Goal: Navigation & Orientation: Understand site structure

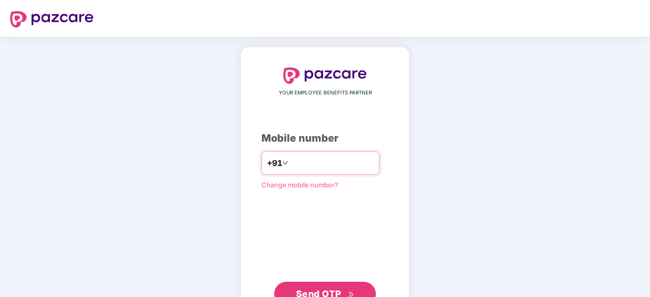
click at [311, 164] on input "number" at bounding box center [331, 163] width 83 height 16
type input "**********"
click at [320, 291] on span "Send OTP" at bounding box center [318, 294] width 45 height 11
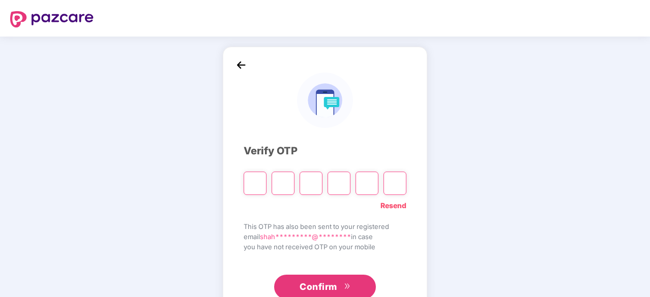
type input "*"
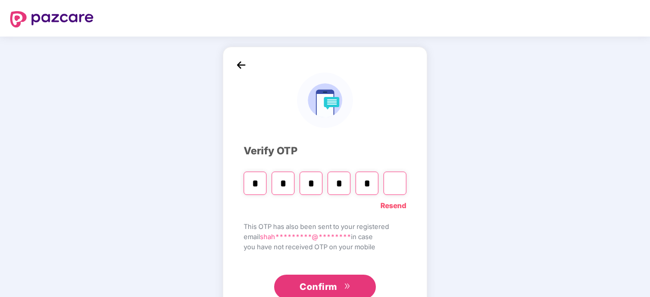
type input "*"
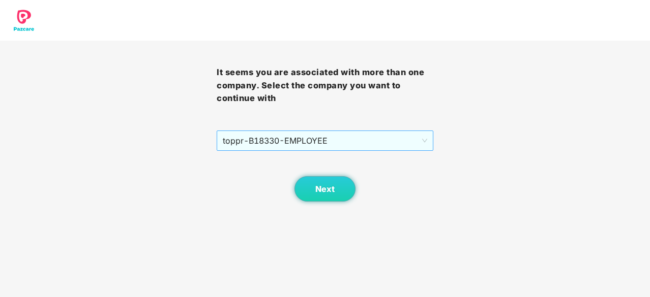
click at [374, 140] on span "toppr - B18330 - EMPLOYEE" at bounding box center [325, 140] width 204 height 19
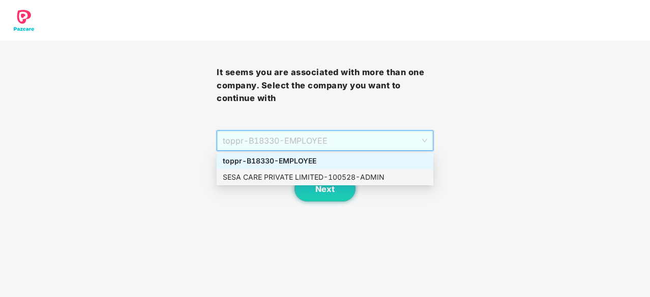
click at [311, 176] on div "SESA CARE PRIVATE LIMITED - 100528 - ADMIN" at bounding box center [325, 177] width 204 height 11
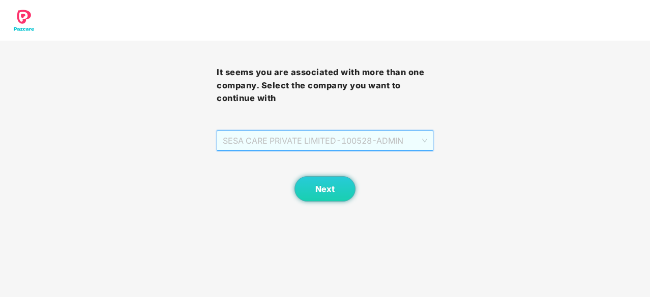
click at [317, 146] on span "SESA CARE PRIVATE LIMITED - 100528 - ADMIN" at bounding box center [325, 140] width 204 height 19
click at [362, 141] on span "SESA CARE PRIVATE LIMITED - 100528 - ADMIN" at bounding box center [325, 140] width 204 height 19
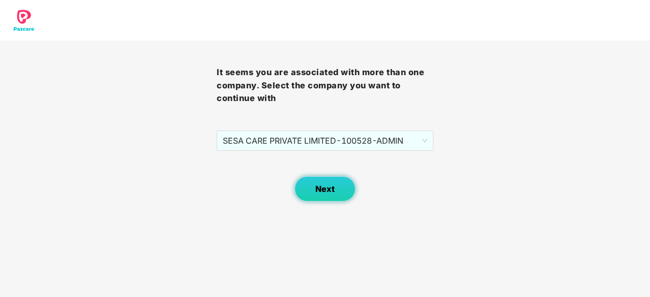
click at [319, 185] on span "Next" at bounding box center [324, 190] width 19 height 10
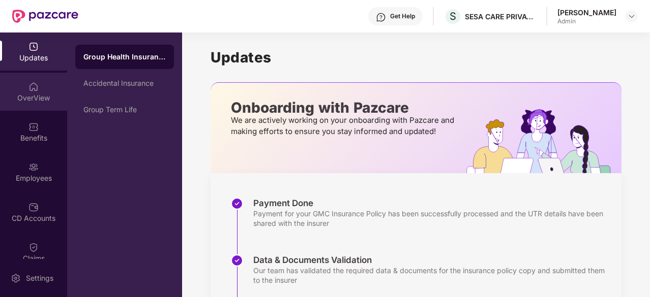
click at [29, 92] on div "OverView" at bounding box center [33, 92] width 67 height 38
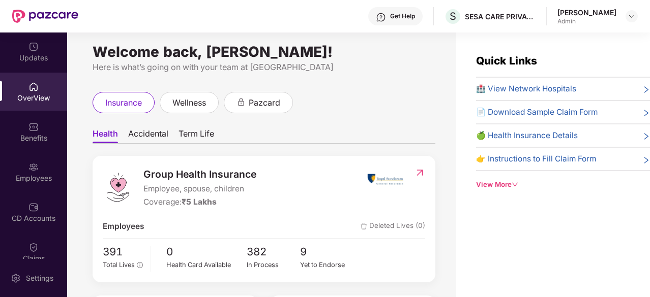
scroll to position [4, 0]
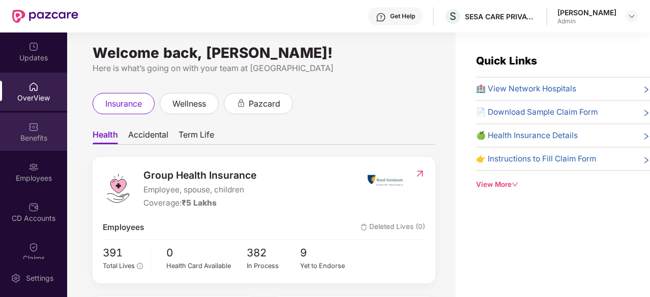
click at [16, 130] on div "Benefits" at bounding box center [33, 132] width 67 height 38
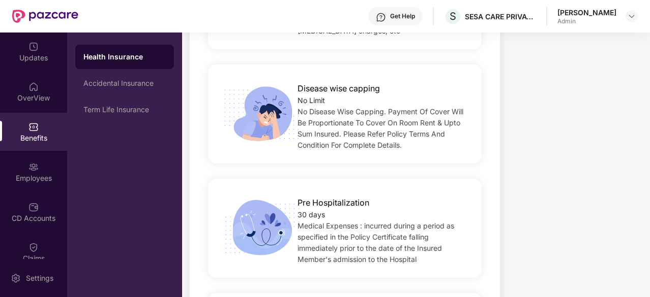
scroll to position [572, 0]
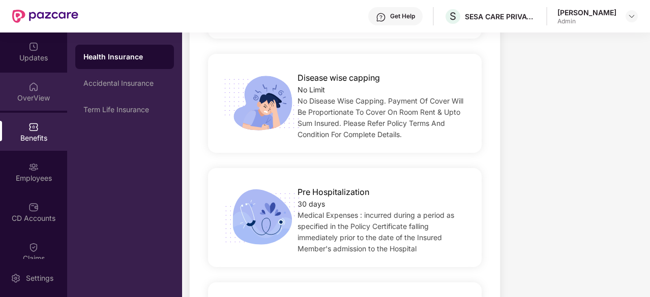
click at [31, 89] on img at bounding box center [33, 87] width 10 height 10
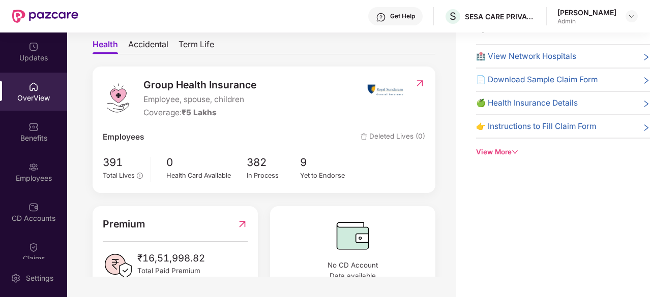
scroll to position [8, 0]
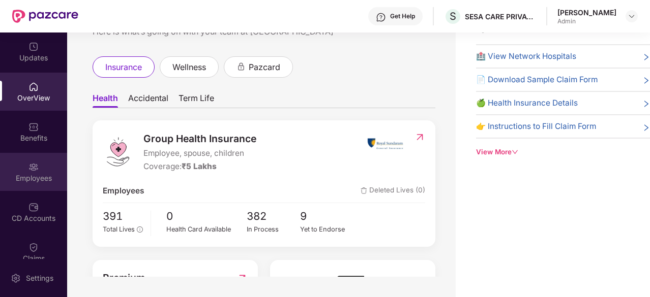
click at [26, 171] on div "Employees" at bounding box center [33, 172] width 67 height 38
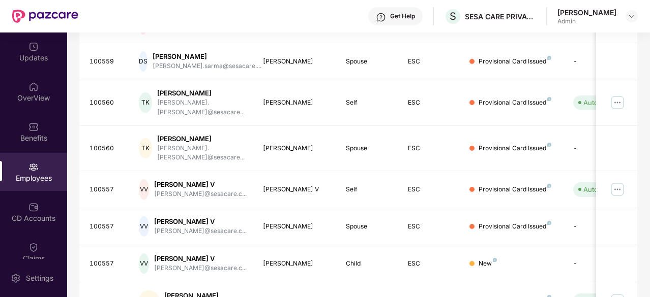
scroll to position [325, 0]
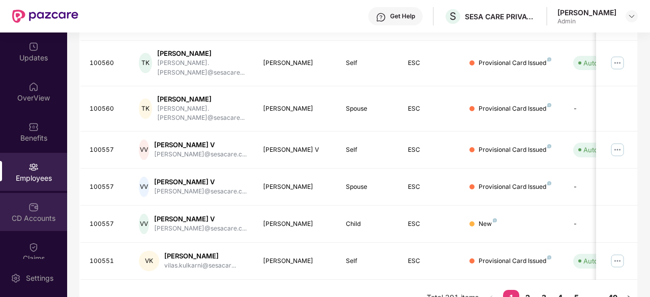
click at [25, 214] on div "CD Accounts" at bounding box center [33, 219] width 67 height 10
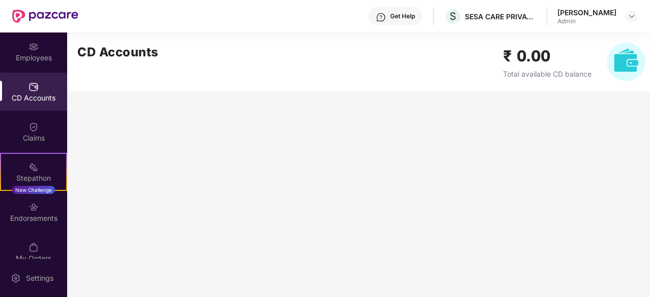
scroll to position [121, 0]
click at [33, 125] on img at bounding box center [33, 127] width 10 height 10
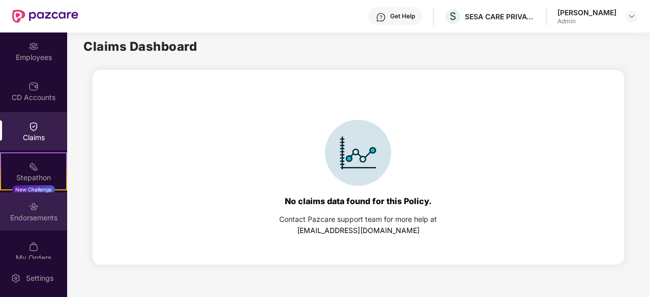
click at [33, 216] on div "Endorsements" at bounding box center [33, 218] width 67 height 10
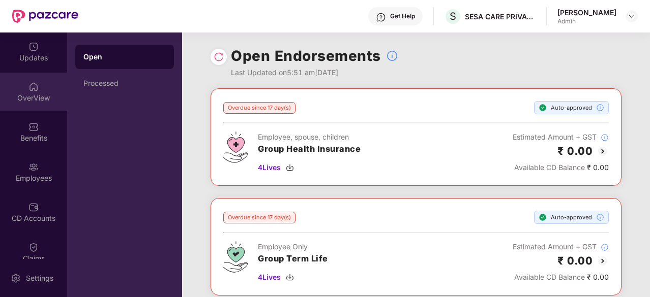
click at [31, 104] on div "OverView" at bounding box center [33, 92] width 67 height 38
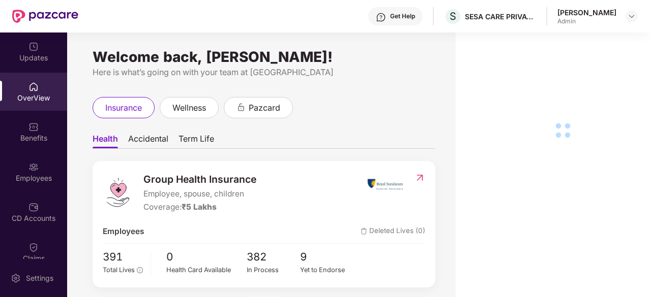
click at [35, 141] on div "Benefits" at bounding box center [33, 138] width 67 height 10
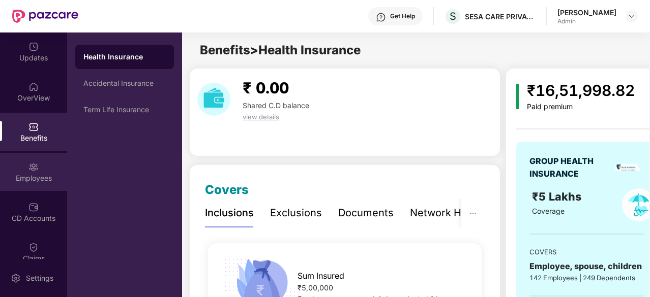
click at [16, 188] on div "Employees" at bounding box center [33, 172] width 67 height 38
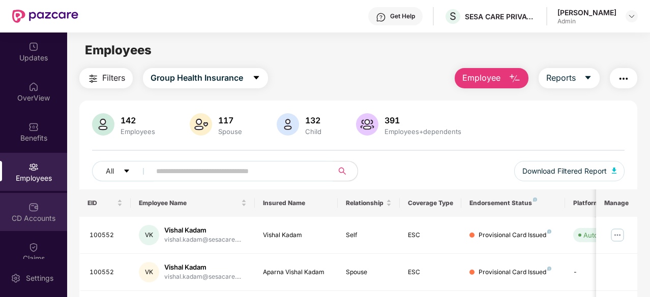
click at [36, 212] on img at bounding box center [33, 207] width 10 height 10
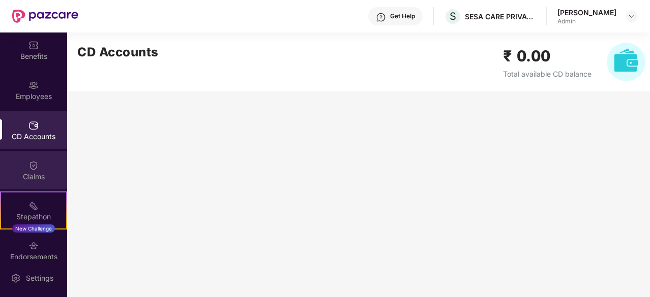
scroll to position [87, 0]
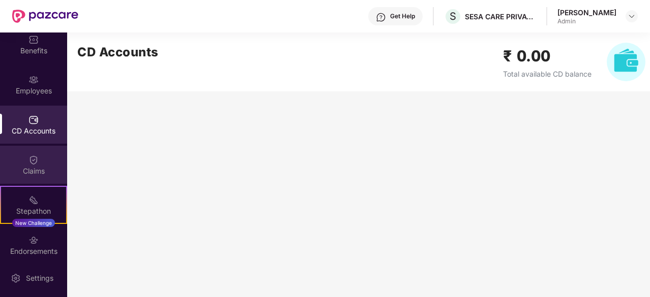
click at [41, 161] on div "Claims" at bounding box center [33, 165] width 67 height 38
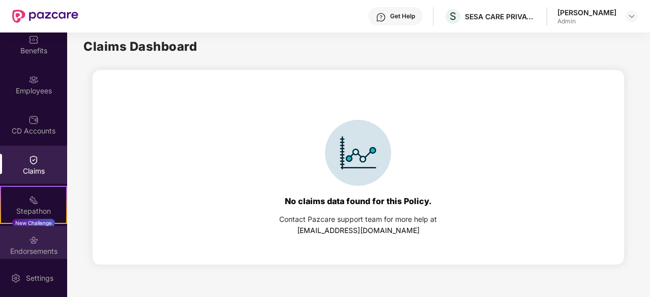
click at [36, 255] on div "Endorsements" at bounding box center [33, 252] width 67 height 10
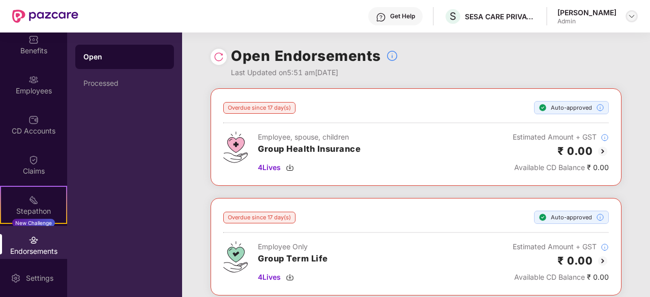
click at [632, 16] on img at bounding box center [631, 16] width 8 height 8
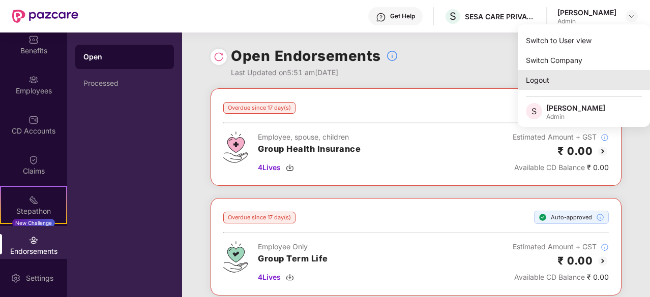
click at [552, 80] on div "Logout" at bounding box center [584, 80] width 132 height 20
